Goal: Task Accomplishment & Management: Use online tool/utility

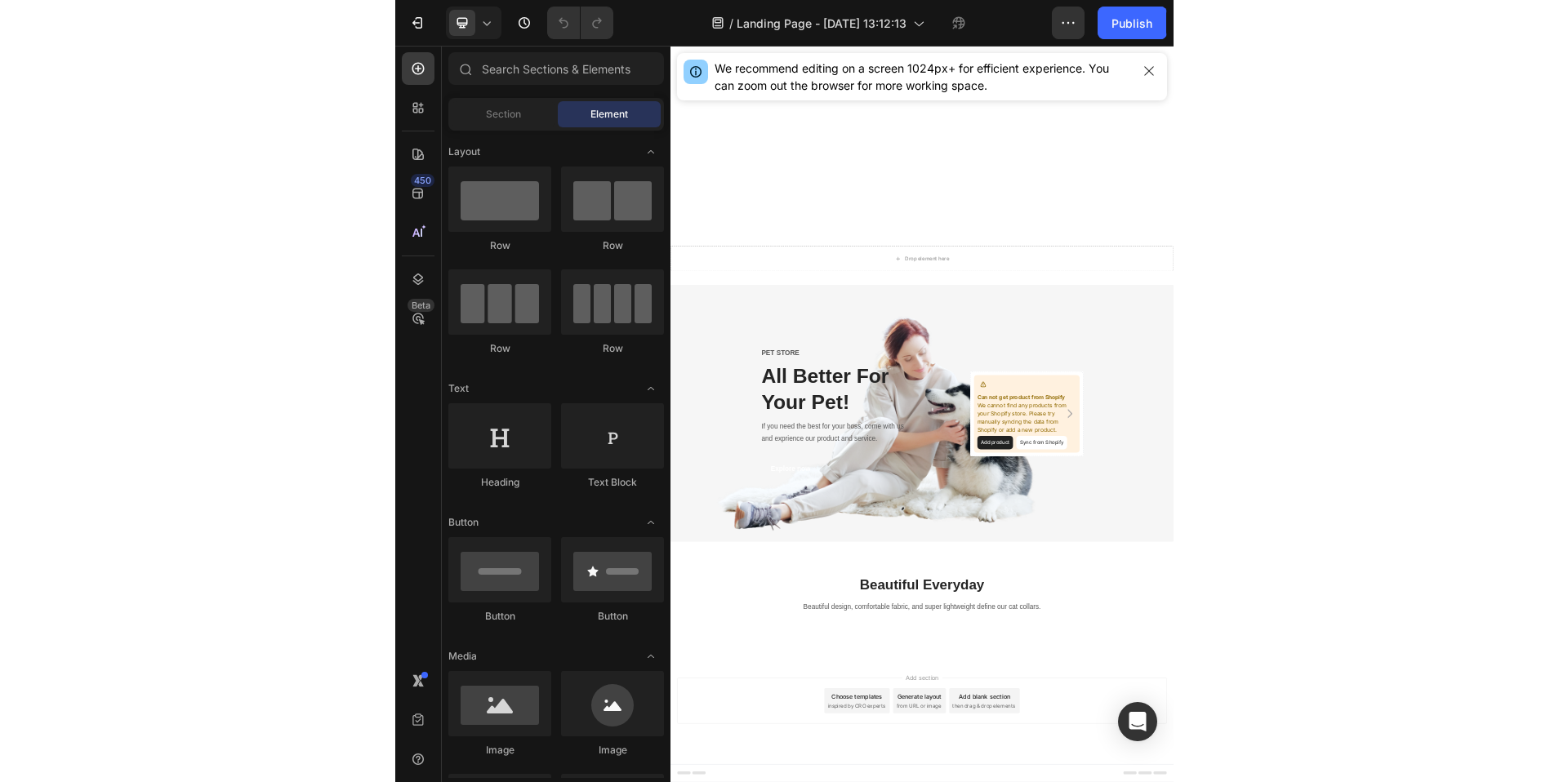
scroll to position [5453, 0]
